Goal: Navigation & Orientation: Find specific page/section

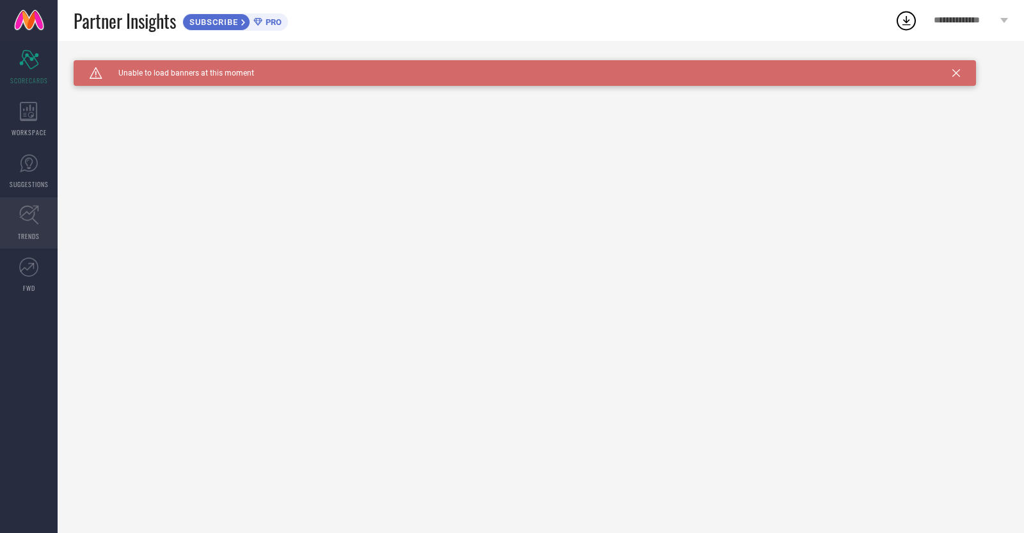
click at [26, 227] on link "TRENDS" at bounding box center [29, 222] width 58 height 51
click at [31, 115] on icon at bounding box center [28, 111] width 17 height 19
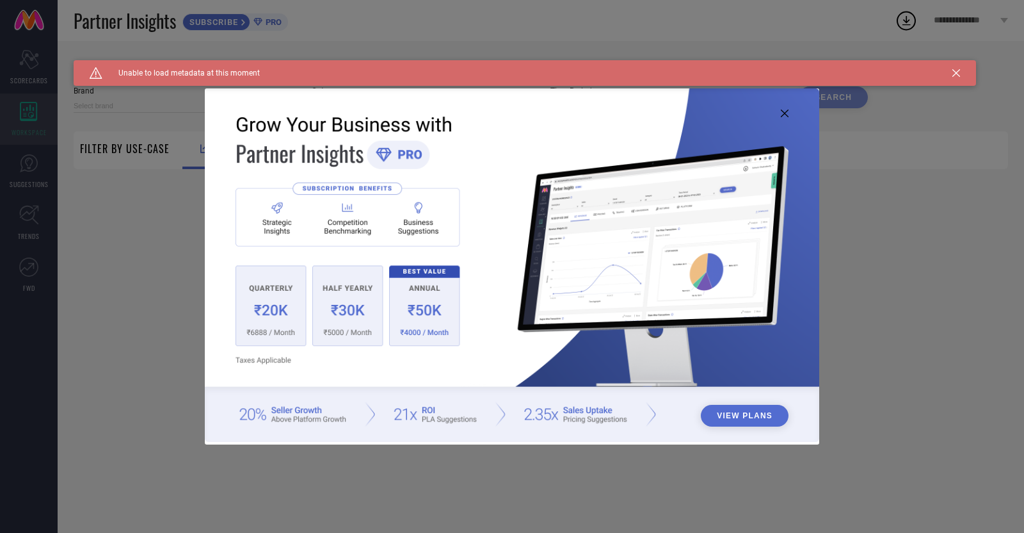
type input "1 STOP FASHION"
type input "All"
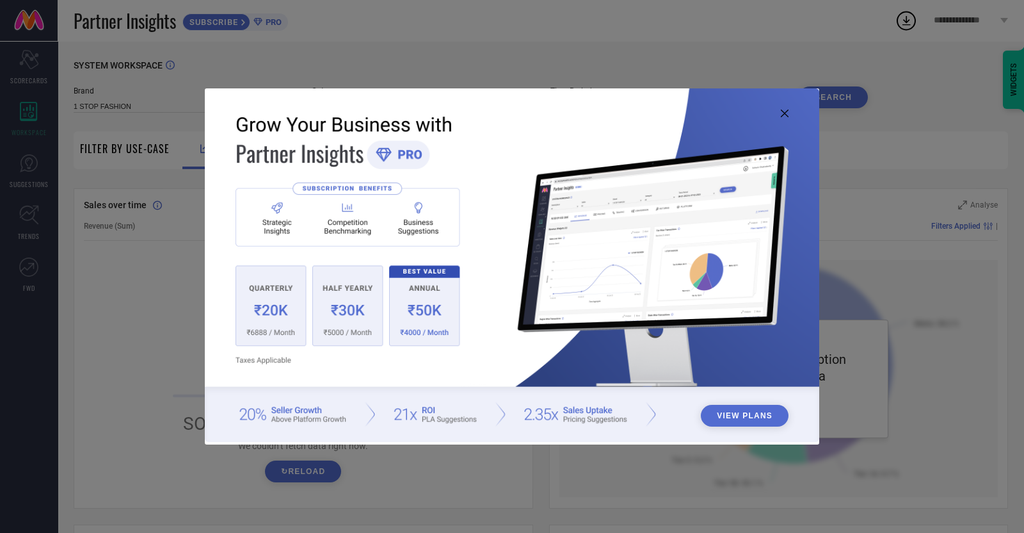
click at [647, 469] on div "View Plans" at bounding box center [512, 266] width 1024 height 533
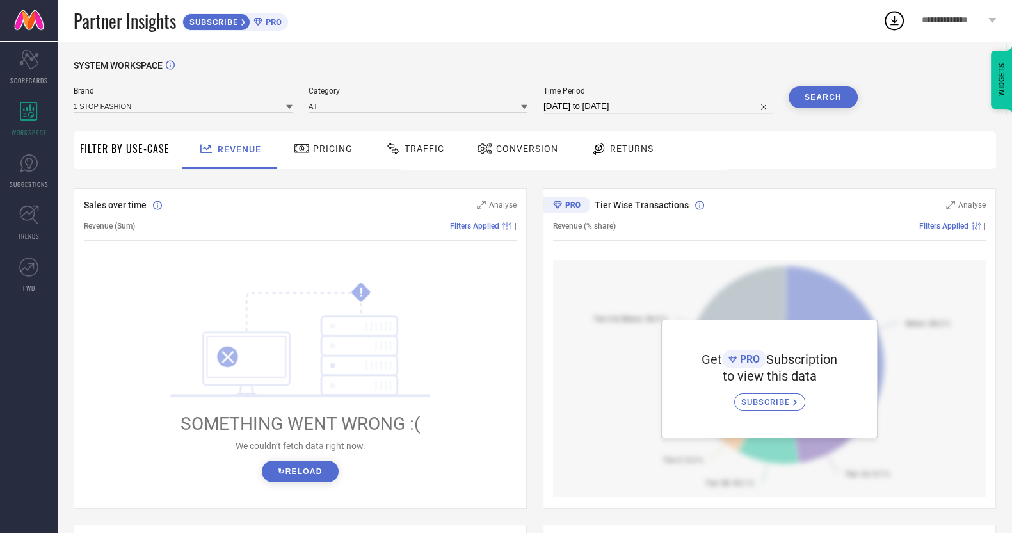
click at [337, 157] on div "Pricing" at bounding box center [323, 149] width 65 height 22
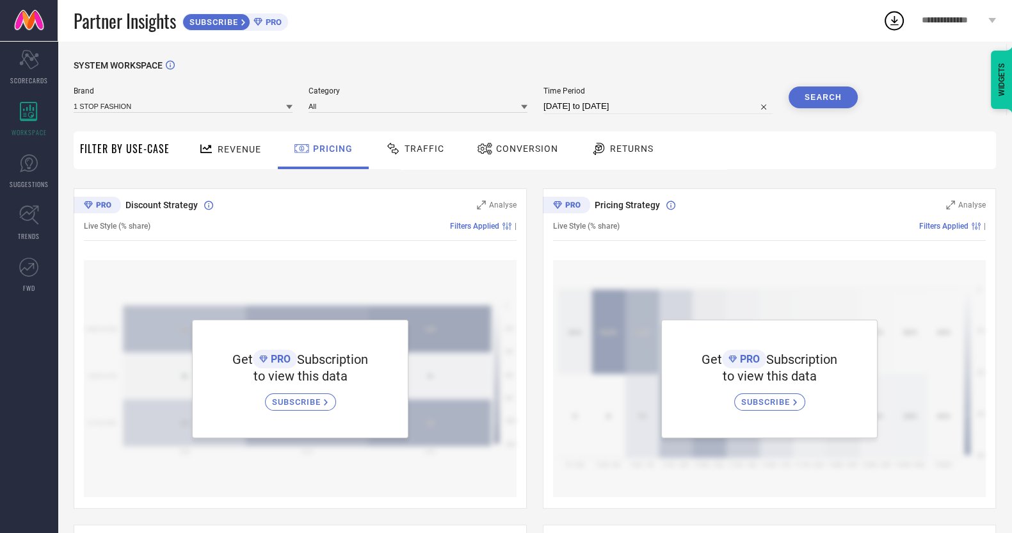
click at [978, 24] on span "**********" at bounding box center [953, 20] width 63 height 11
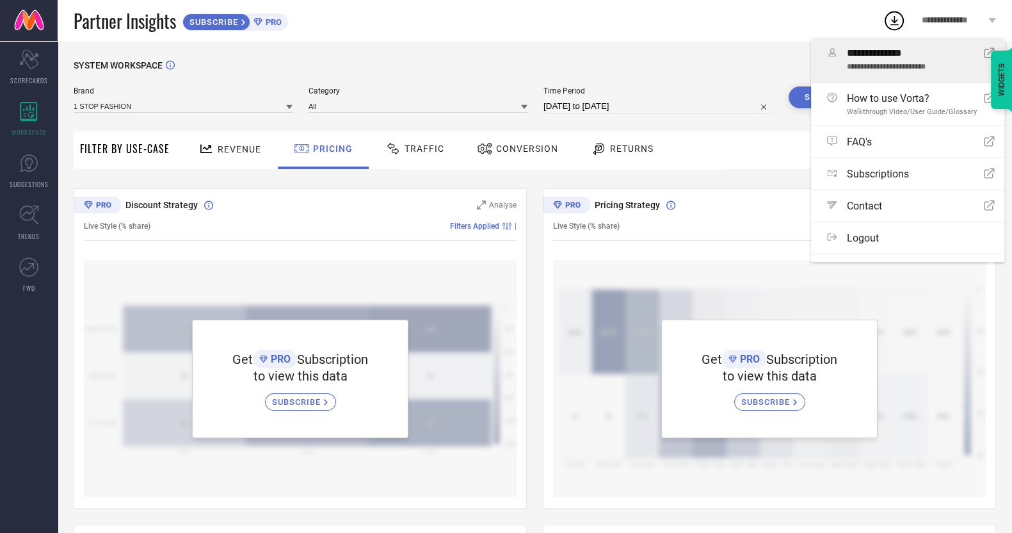
click at [918, 67] on span "**********" at bounding box center [909, 68] width 125 height 10
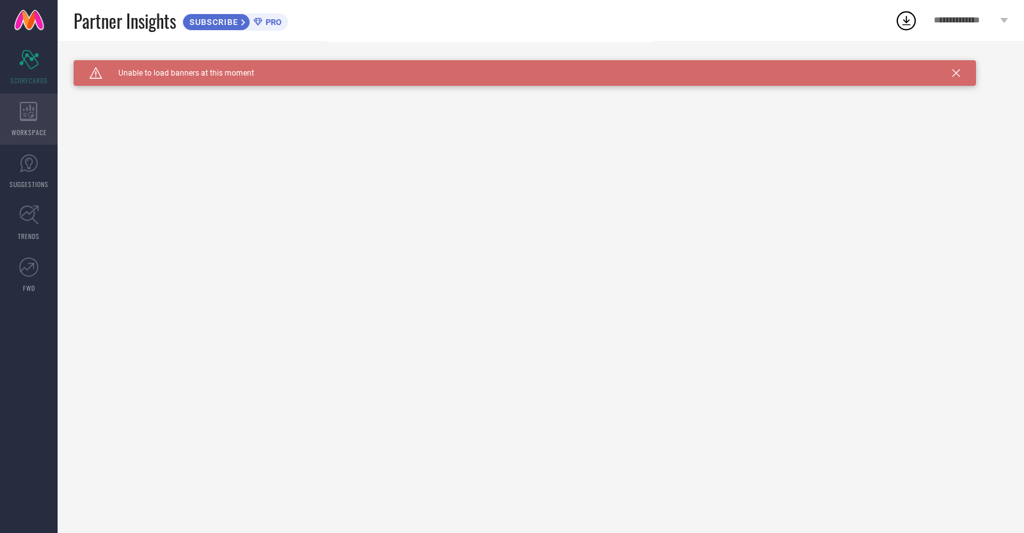
click at [24, 119] on icon at bounding box center [28, 111] width 17 height 19
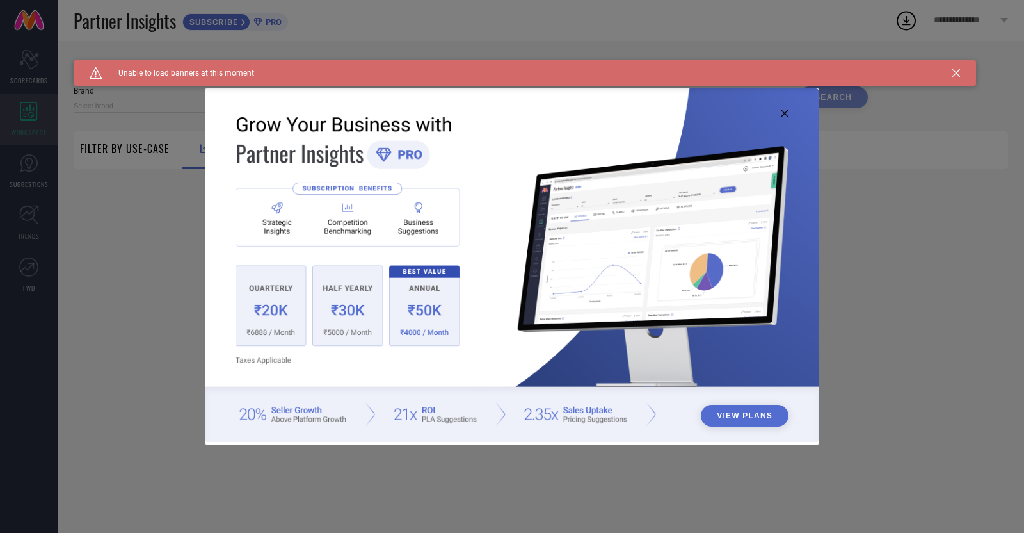
type input "1 STOP FASHION"
type input "All"
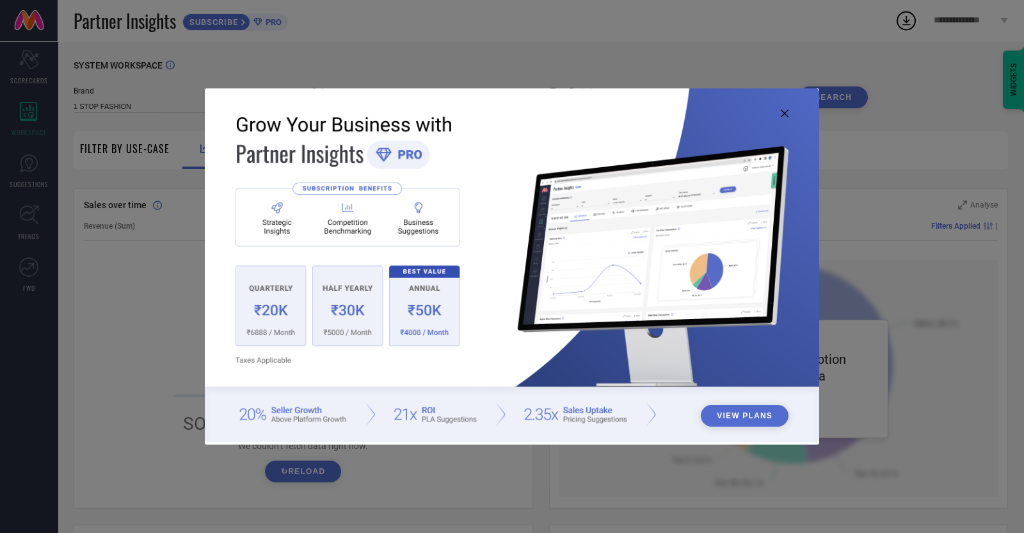
click at [749, 415] on button "View Plans" at bounding box center [745, 416] width 88 height 22
click at [273, 415] on img at bounding box center [512, 264] width 615 height 353
click at [784, 114] on icon at bounding box center [785, 113] width 8 height 8
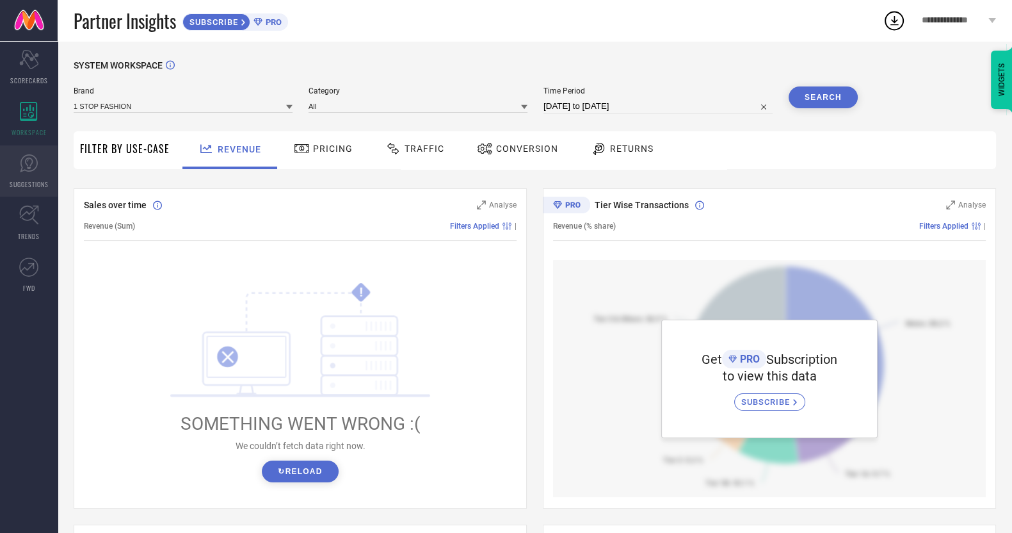
click at [21, 170] on icon at bounding box center [29, 163] width 18 height 18
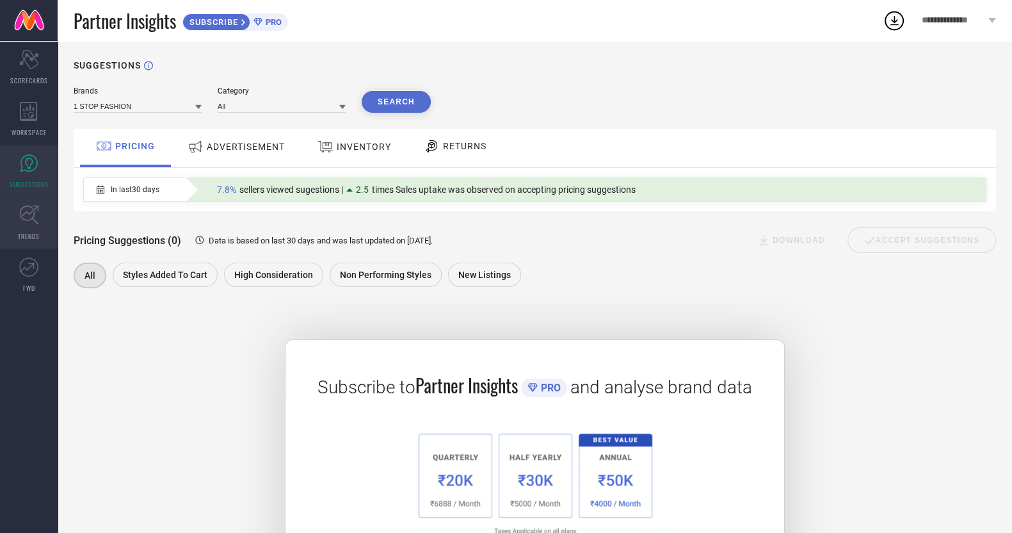
click at [29, 211] on icon at bounding box center [29, 215] width 20 height 20
